Goal: Task Accomplishment & Management: Manage account settings

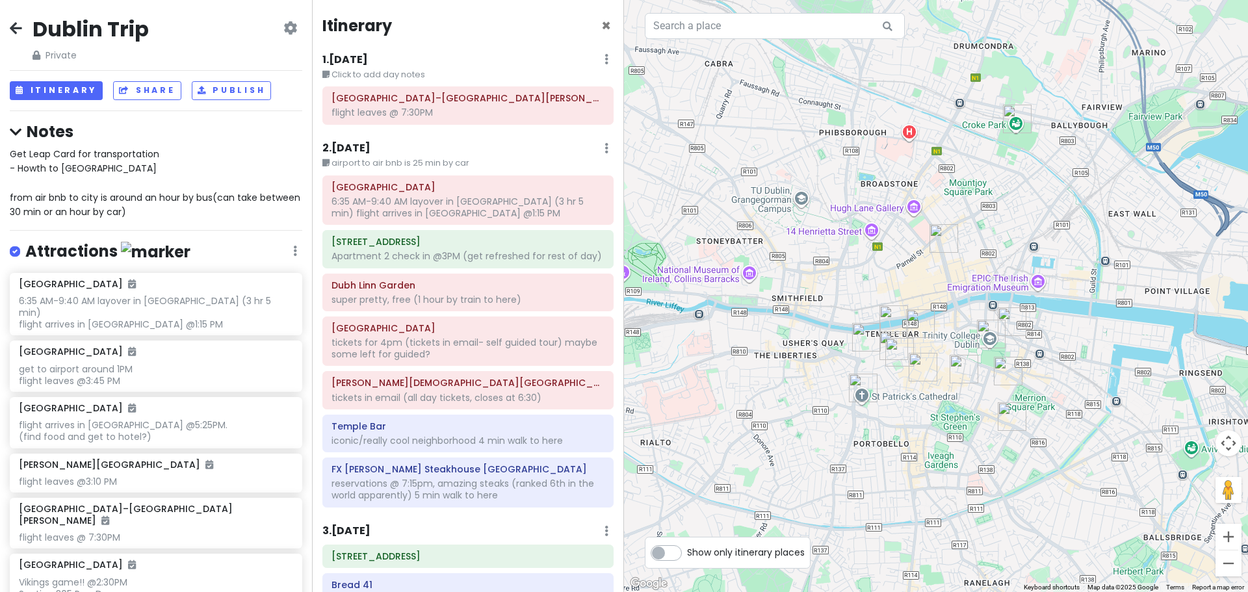
scroll to position [325, 0]
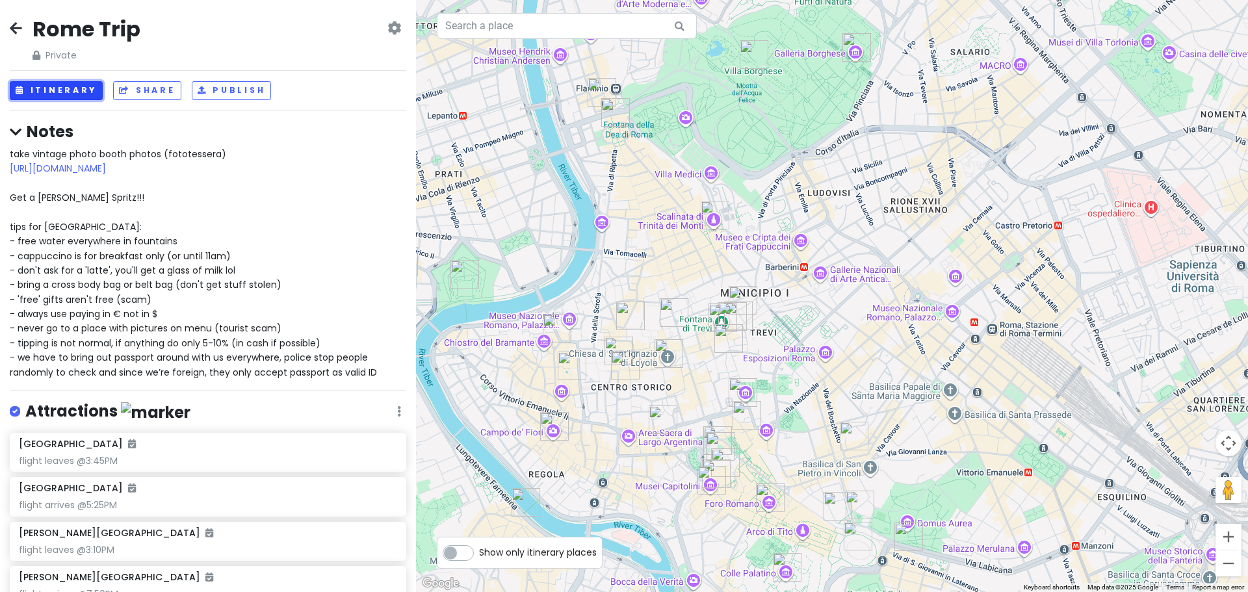
click at [38, 91] on button "Itinerary" at bounding box center [56, 90] width 93 height 19
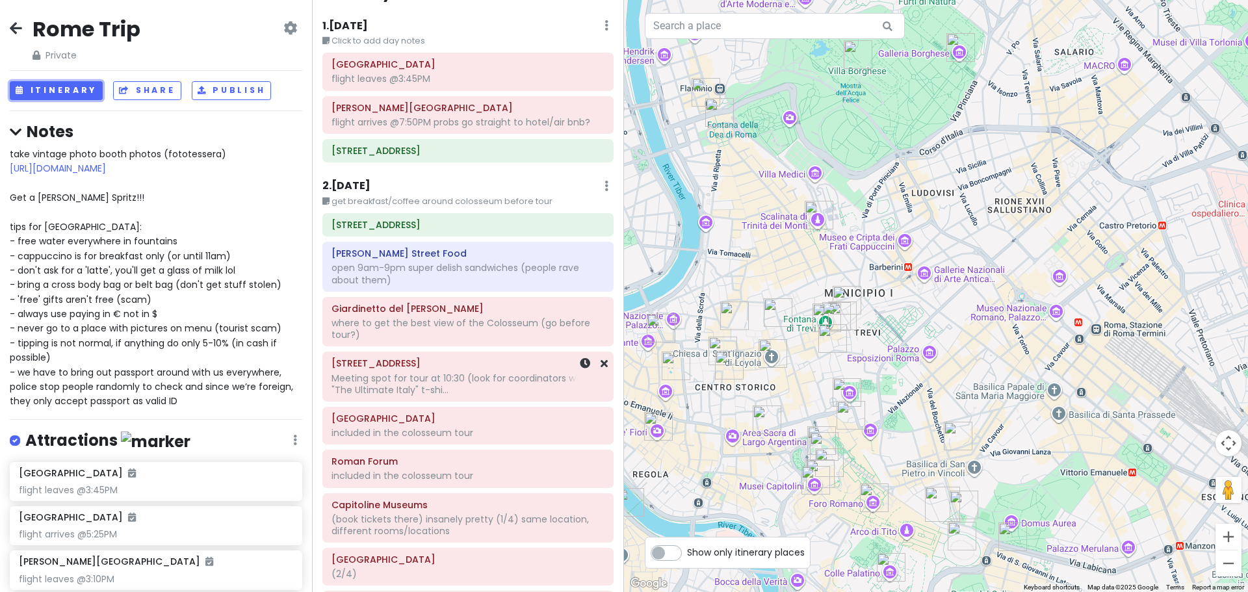
scroll to position [65, 0]
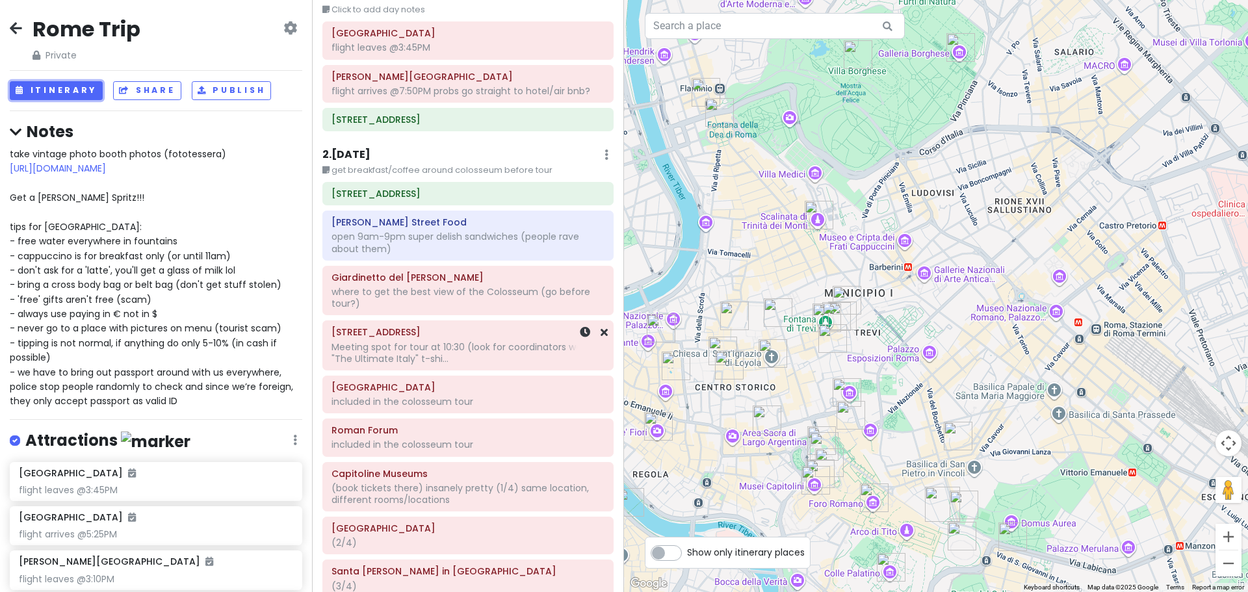
click at [448, 355] on div "Meeting spot for tour at 10:30 (look for coordinators wearing "The Ultimate Ita…" at bounding box center [467, 352] width 273 height 23
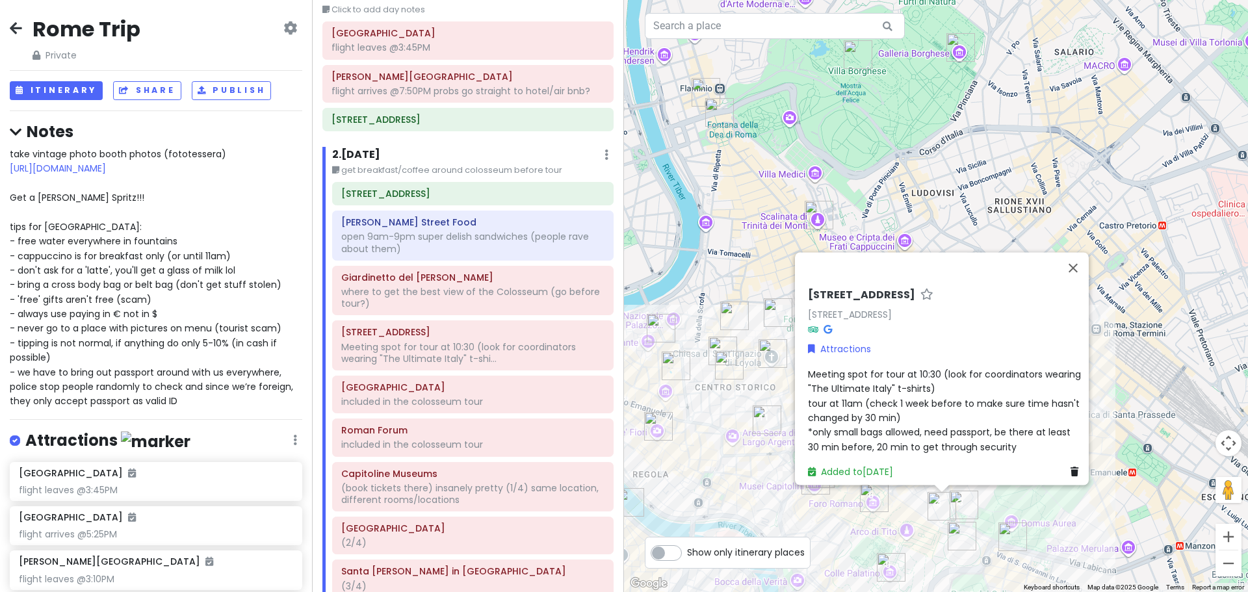
click at [929, 368] on span "Meeting spot for tour at 10:30 (look for coordinators wearing "The Ultimate Ita…" at bounding box center [946, 411] width 276 height 86
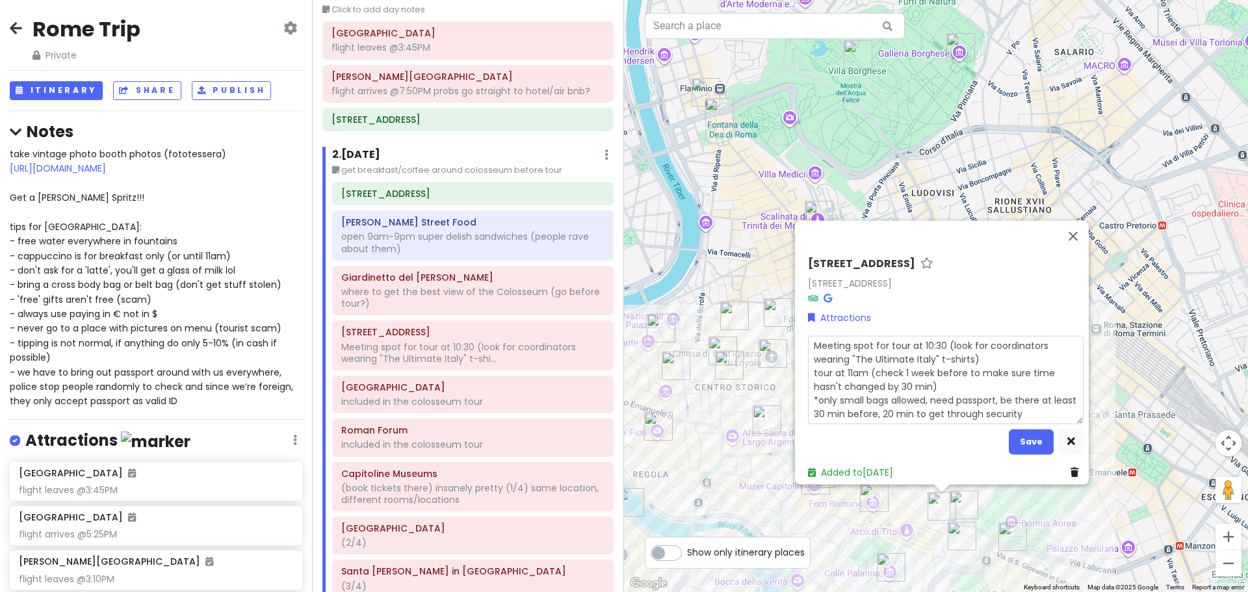
drag, startPoint x: 937, startPoint y: 336, endPoint x: 917, endPoint y: 335, distance: 19.5
click at [917, 335] on textarea "Meeting spot for tour at 10:30 (look for coordinators wearing "The Ultimate Ita…" at bounding box center [946, 379] width 276 height 88
type textarea "x"
type textarea "Meeting spot for tour at 1 (look for coordinators wearing "The Ultimate Italy" …"
type textarea "x"
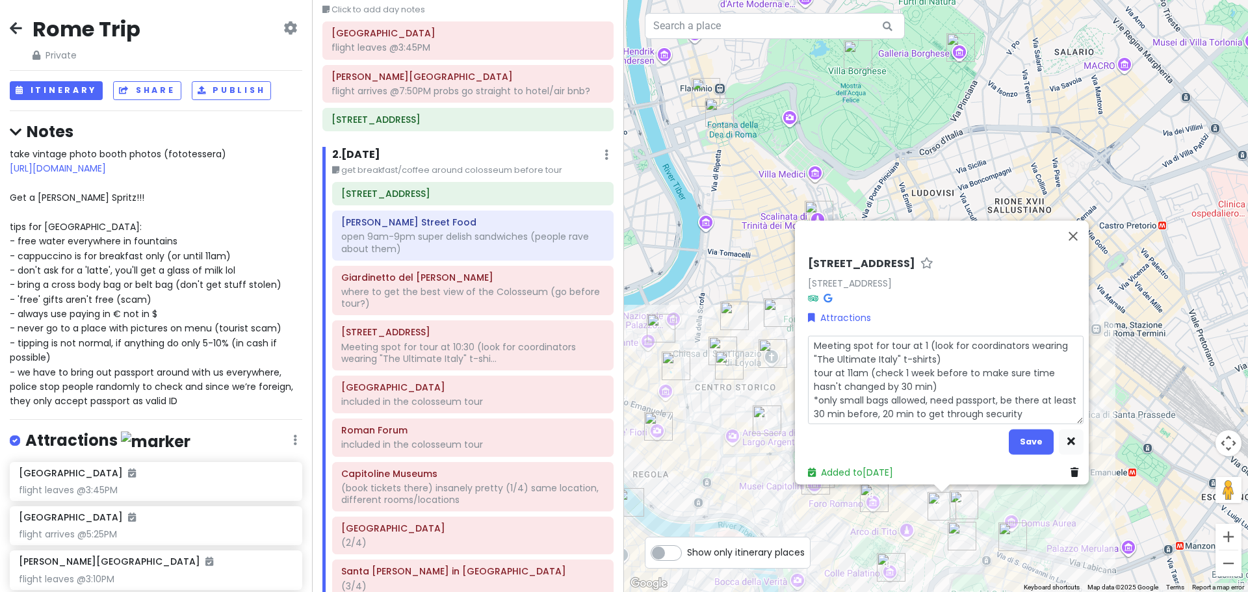
type textarea "Meeting spot for tour at 11 (look for coordinators wearing "The Ultimate Italy"…"
type textarea "x"
type textarea "Meeting spot for tour at 1 (look for coordinators wearing "The Ultimate Italy" …"
type textarea "x"
type textarea "Meeting spot for tour at (look for coordinators wearing "The Ultimate Italy" t-…"
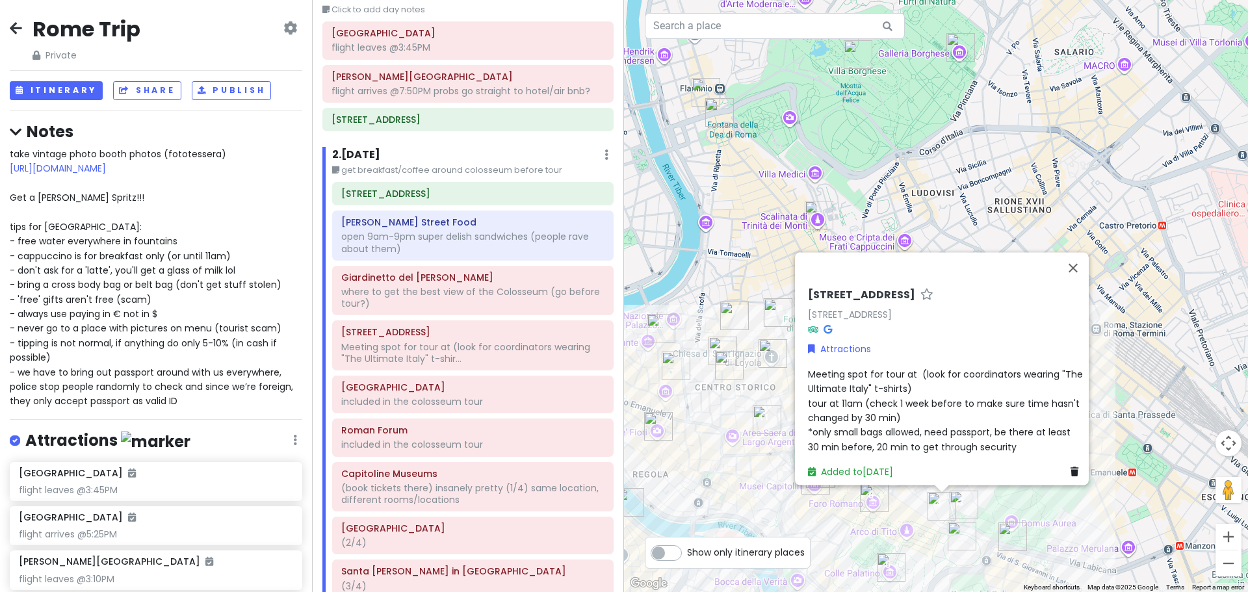
click at [1140, 244] on div "[STREET_ADDRESS] Attractions Meeting spot for tour at (look for coordinators we…" at bounding box center [936, 296] width 624 height 592
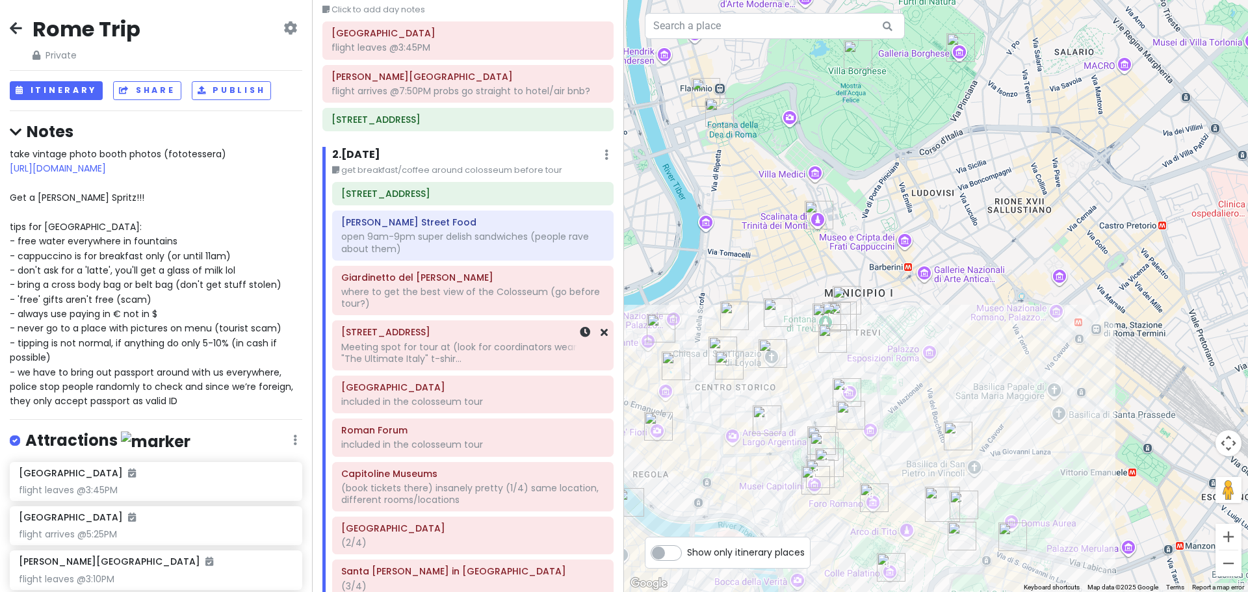
click at [468, 355] on div "Meeting spot for tour at (look for coordinators wearing "The Ultimate Italy" t-…" at bounding box center [472, 352] width 263 height 23
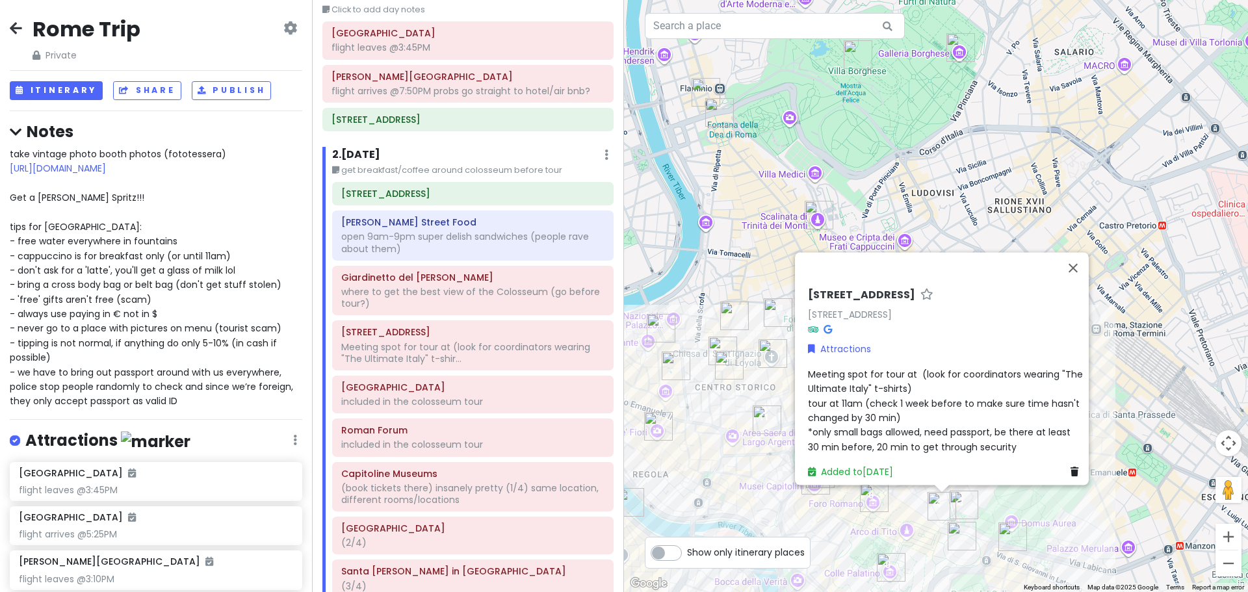
click at [904, 368] on span "Meeting spot for tour at (look for coordinators wearing "The Ultimate Italy" t-…" at bounding box center [946, 411] width 277 height 86
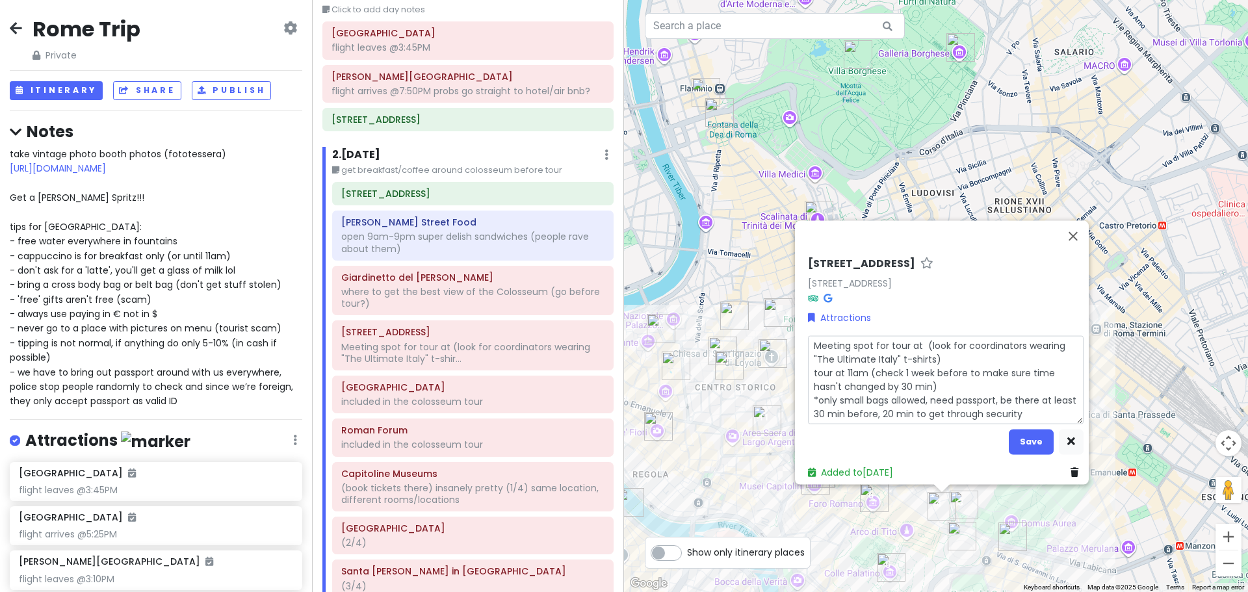
click at [917, 339] on textarea "Meeting spot for tour at (look for coordinators wearing "The Ultimate Italy" t-…" at bounding box center [946, 379] width 276 height 88
type textarea "x"
type textarea "Meeting spot for tour at 1 (look for coordinators wearing "The Ultimate Italy" …"
type textarea "x"
type textarea "Meeting spot for tour at 10 (look for coordinators wearing "The Ultimate Italy"…"
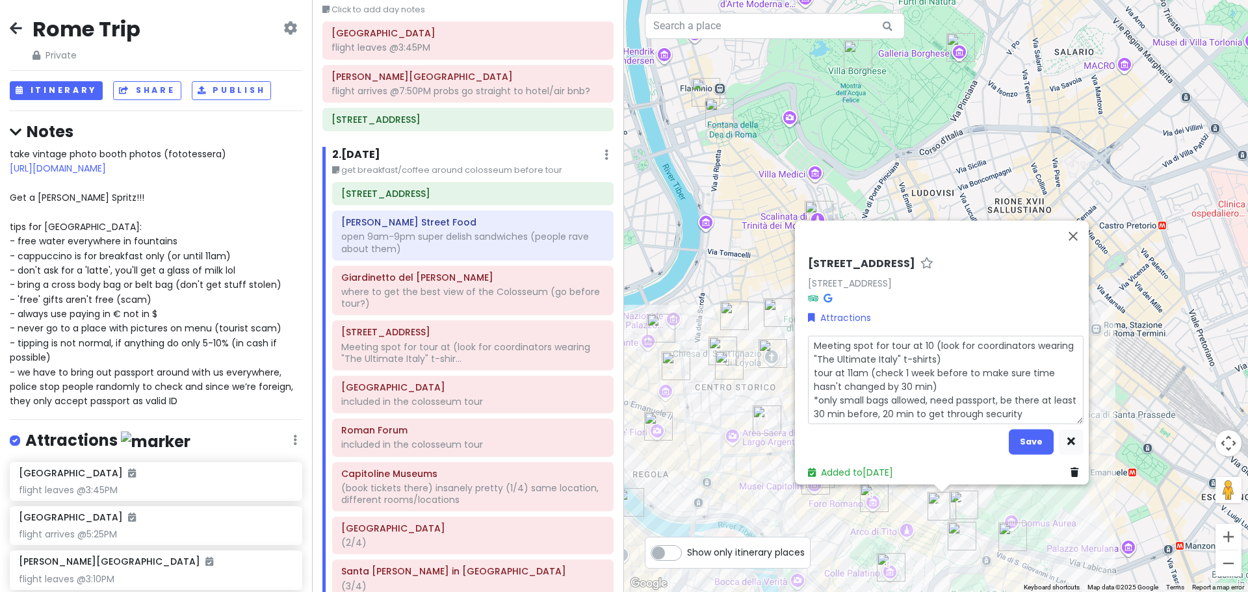
type textarea "x"
type textarea "Meeting spot for tour at 10: (look for coordinators wearing "The Ultimate Italy…"
type textarea "x"
type textarea "Meeting spot for tour at 10:3 (look for coordinators wearing "The Ultimate Ital…"
type textarea "x"
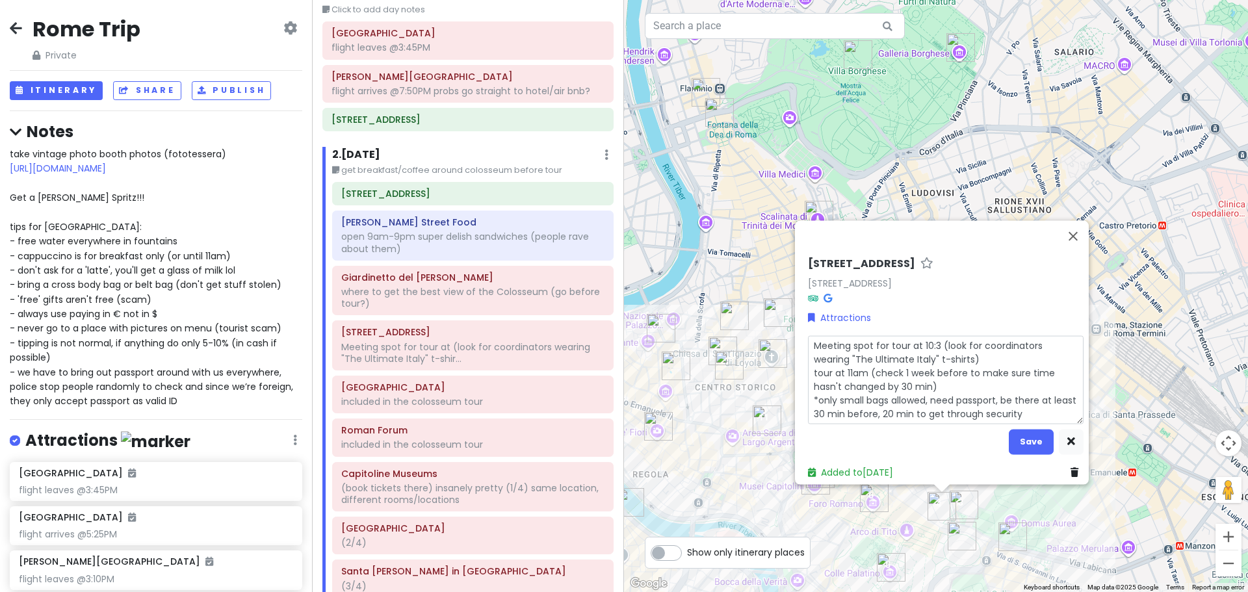
type textarea "Meeting spot for tour at 10:30 (look for coordinators wearing "The Ultimate Ita…"
type textarea "x"
type textarea "Meeting spot for tour at 10:30a (look for coordinators wearing "The Ultimate It…"
type textarea "x"
type textarea "Meeting spot for tour at 10:30am (look for coordinators wearing "The Ultimate I…"
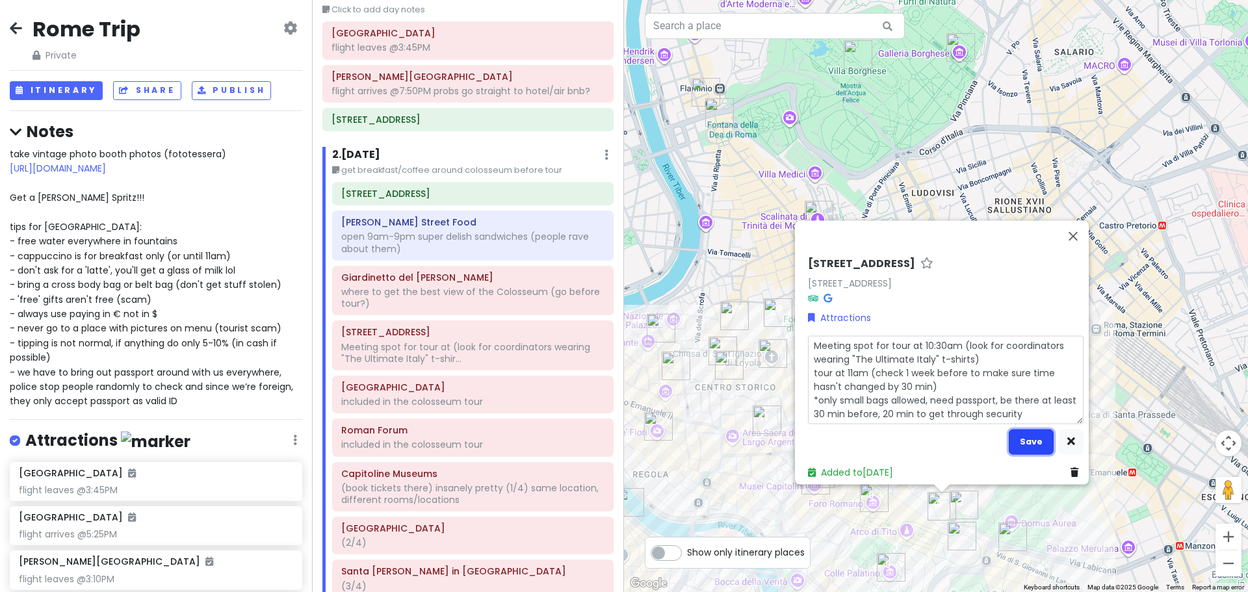
click at [1036, 429] on button "Save" at bounding box center [1030, 441] width 45 height 25
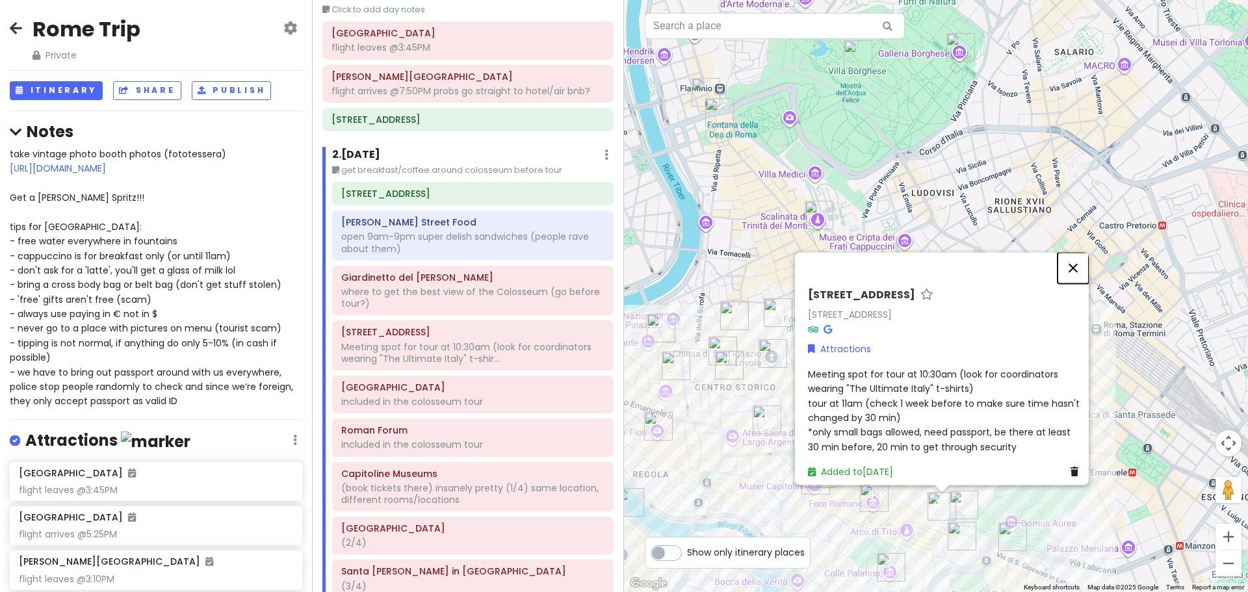
click at [1085, 259] on button "Close" at bounding box center [1072, 267] width 31 height 31
